Goal: Task Accomplishment & Management: Use online tool/utility

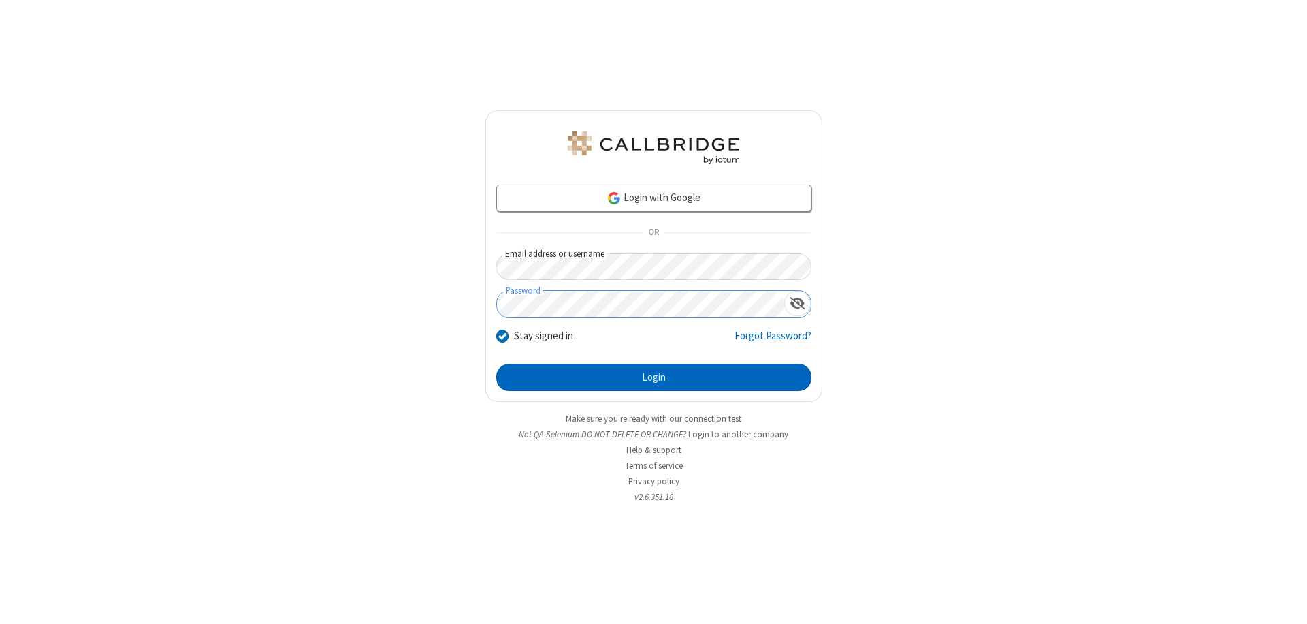
click at [654, 377] on button "Login" at bounding box center [653, 377] width 315 height 27
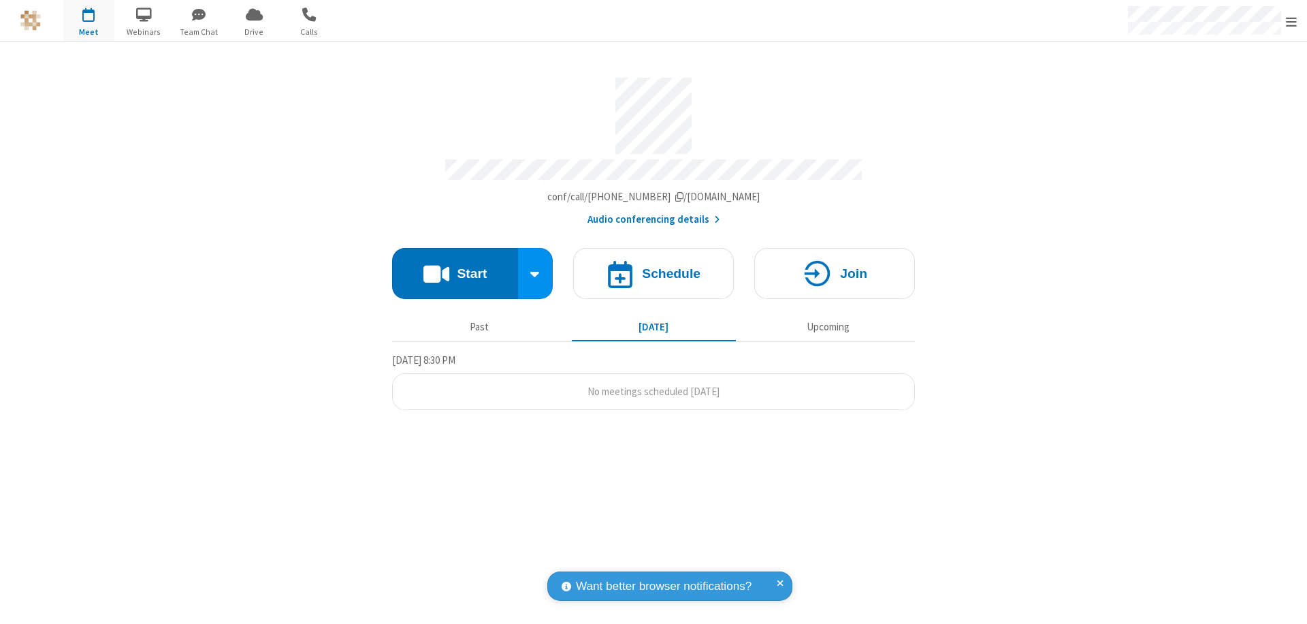
click at [455, 267] on button "Start" at bounding box center [455, 273] width 126 height 51
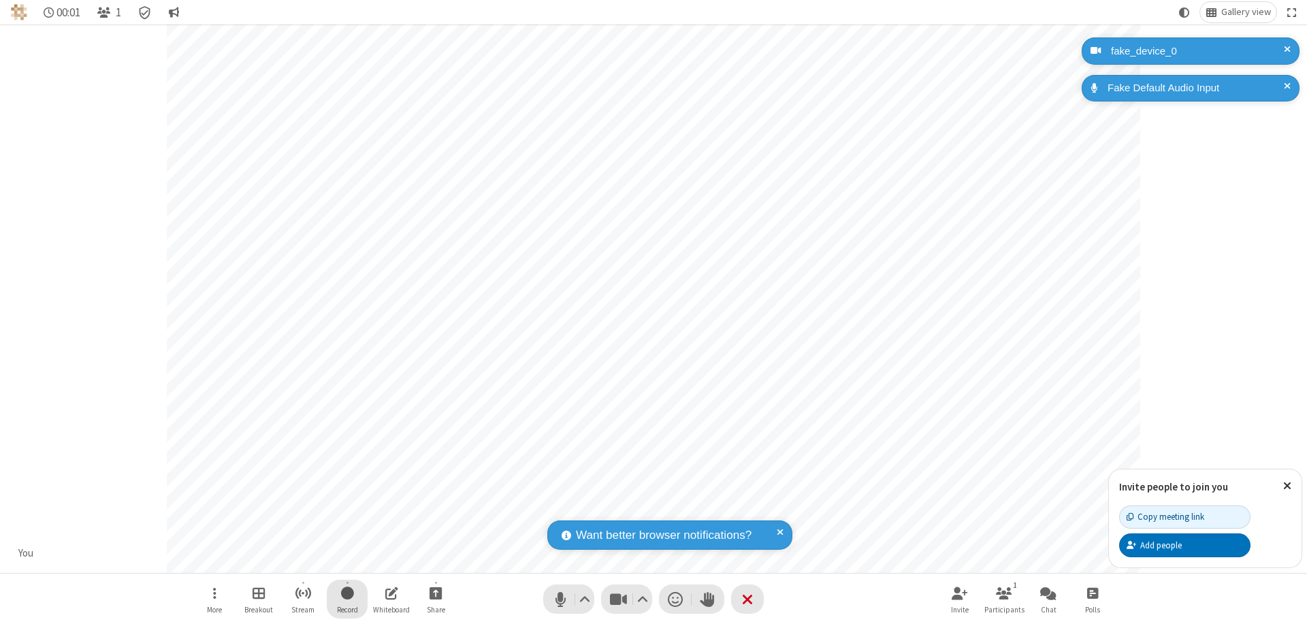
click at [347, 598] on span "Start recording" at bounding box center [347, 592] width 13 height 17
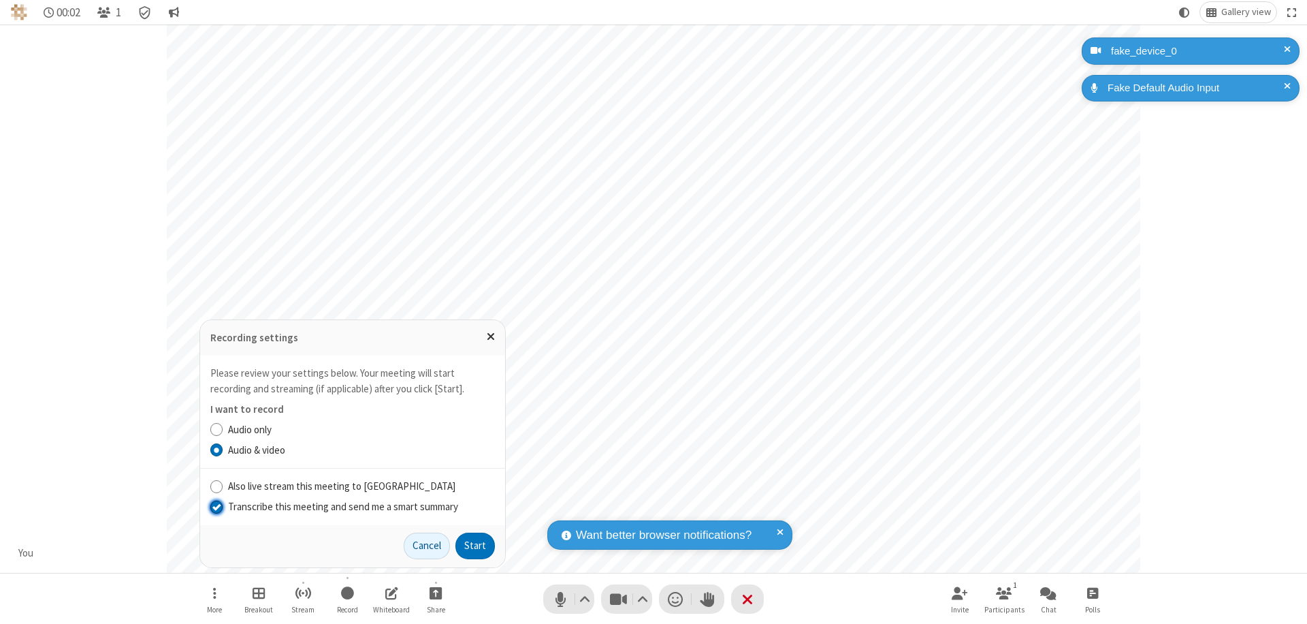
click at [216, 506] on input "Transcribe this meeting and send me a smart summary" at bounding box center [216, 506] width 13 height 14
click at [475, 545] on button "Start" at bounding box center [475, 545] width 39 height 27
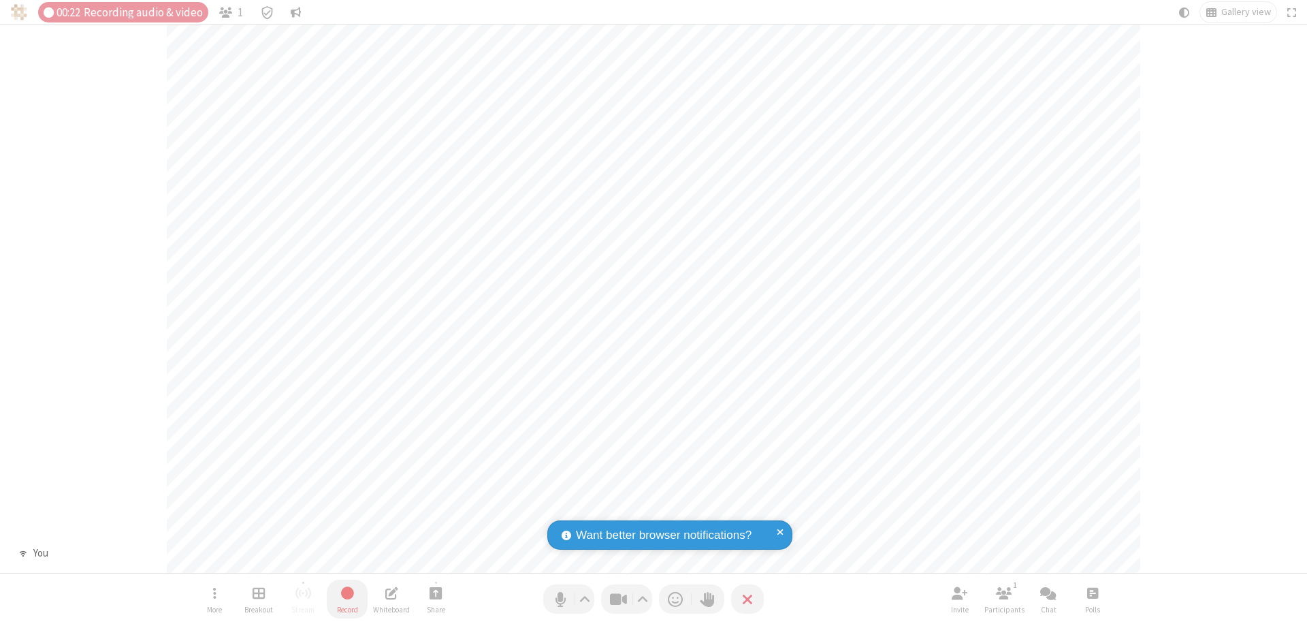
click at [347, 598] on span "Stop recording" at bounding box center [347, 592] width 16 height 17
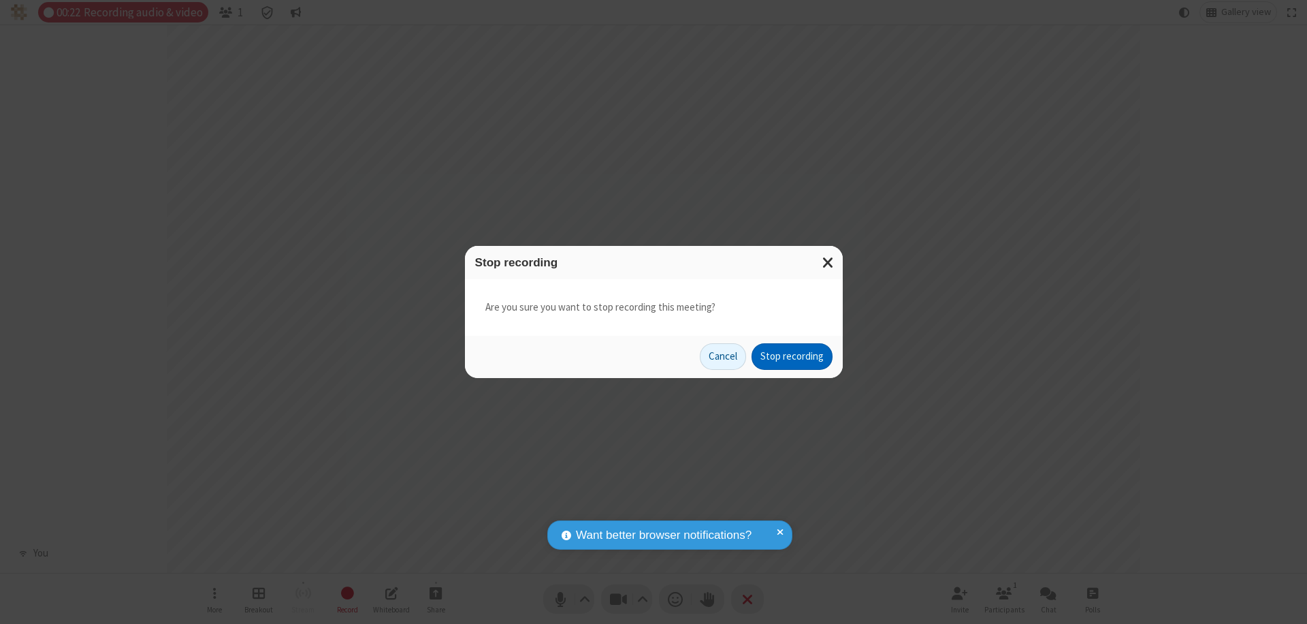
click at [792, 356] on button "Stop recording" at bounding box center [792, 356] width 81 height 27
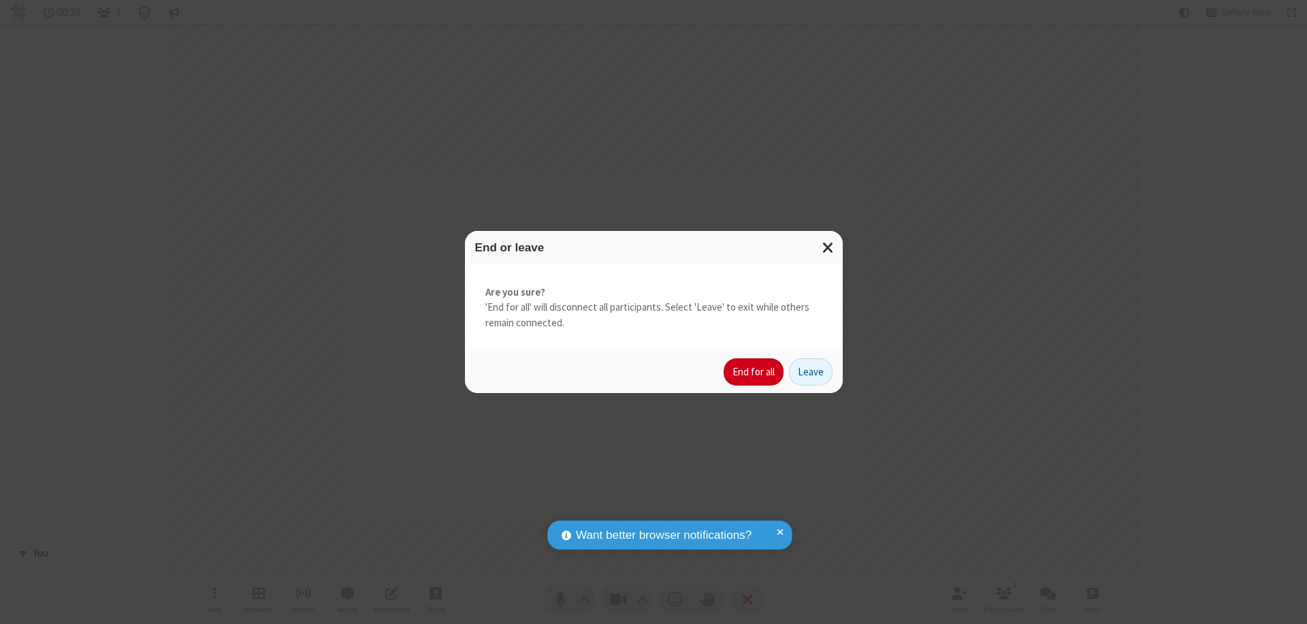
click at [754, 372] on button "End for all" at bounding box center [754, 371] width 60 height 27
